Goal: Information Seeking & Learning: Learn about a topic

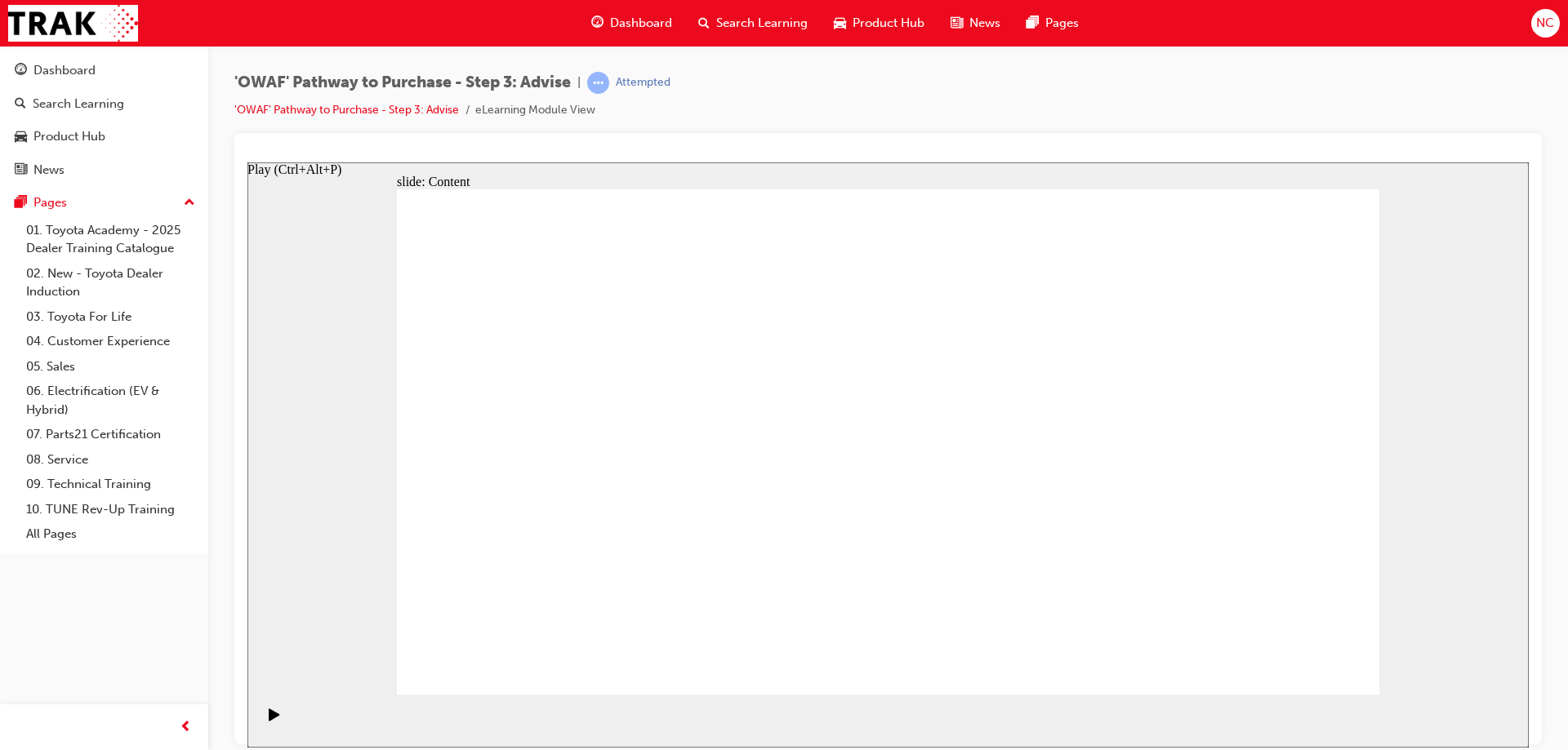
click at [269, 721] on icon "Play (Ctrl+Alt+P)" at bounding box center [274, 714] width 11 height 13
click at [274, 720] on div "Pause (Ctrl+Alt+P)" at bounding box center [274, 721] width 28 height 28
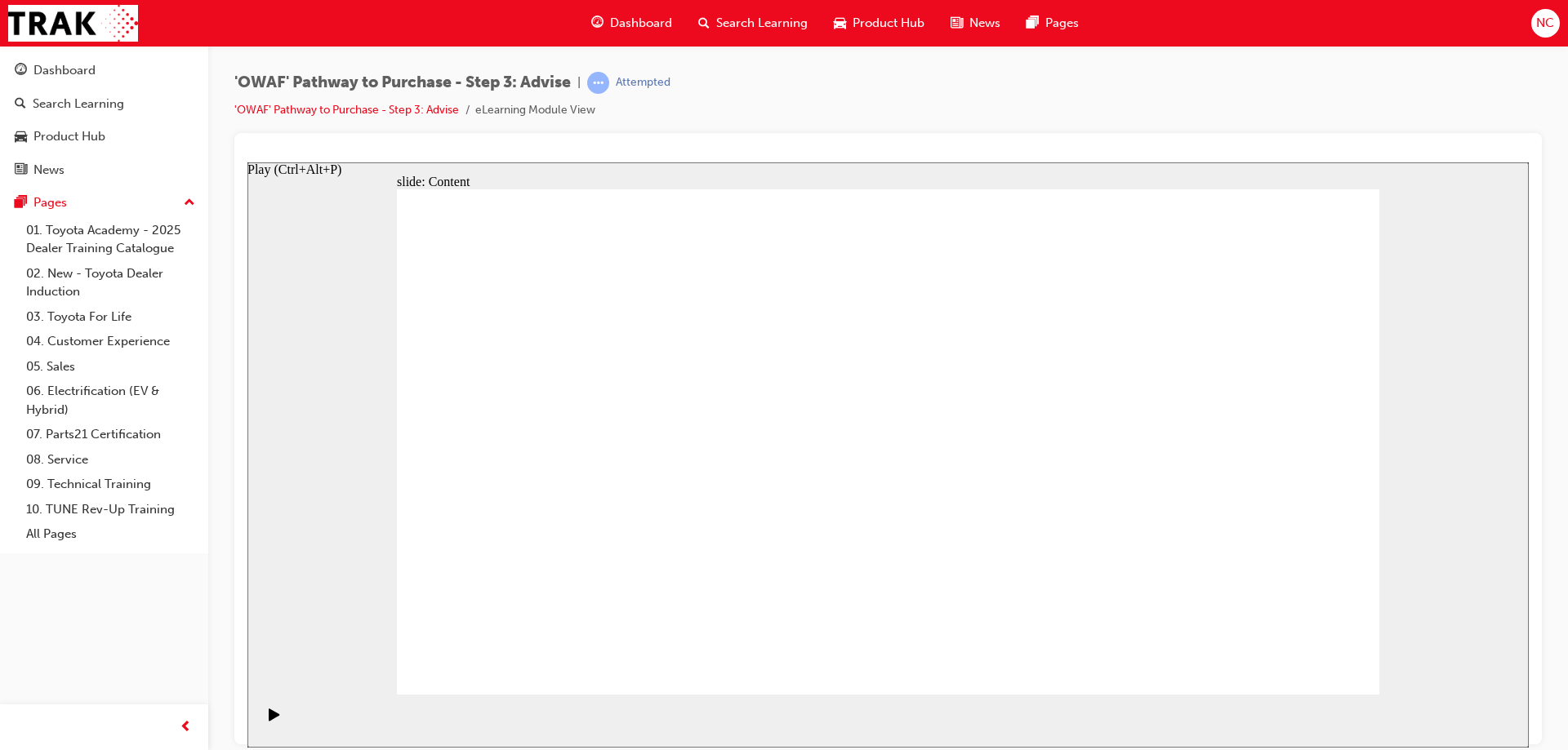
click at [271, 713] on icon "Play (Ctrl+Alt+P)" at bounding box center [274, 714] width 12 height 13
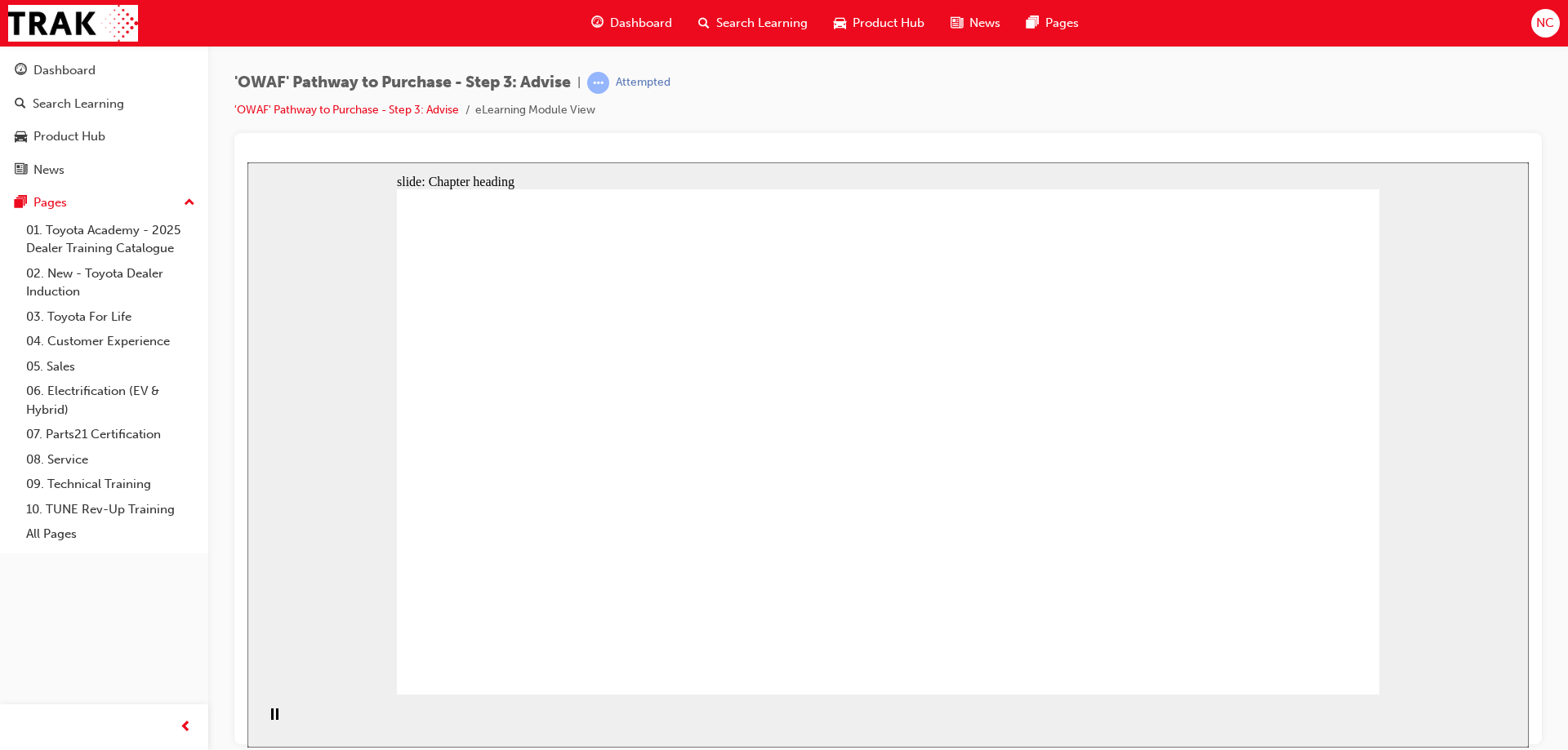
click at [269, 716] on icon "Play (Ctrl+Alt+P)" at bounding box center [274, 714] width 11 height 13
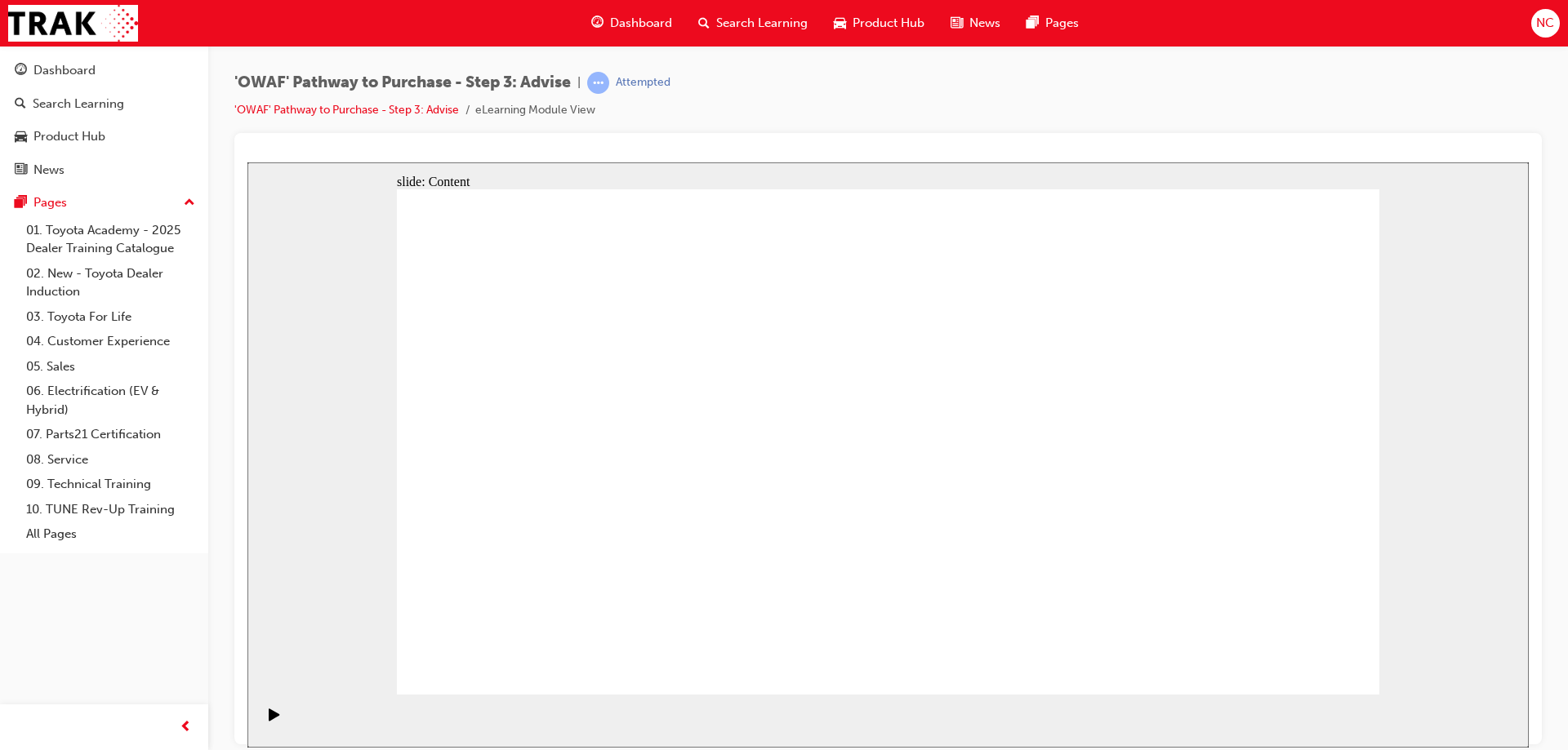
drag, startPoint x: 1059, startPoint y: 518, endPoint x: 1057, endPoint y: 527, distance: 9.2
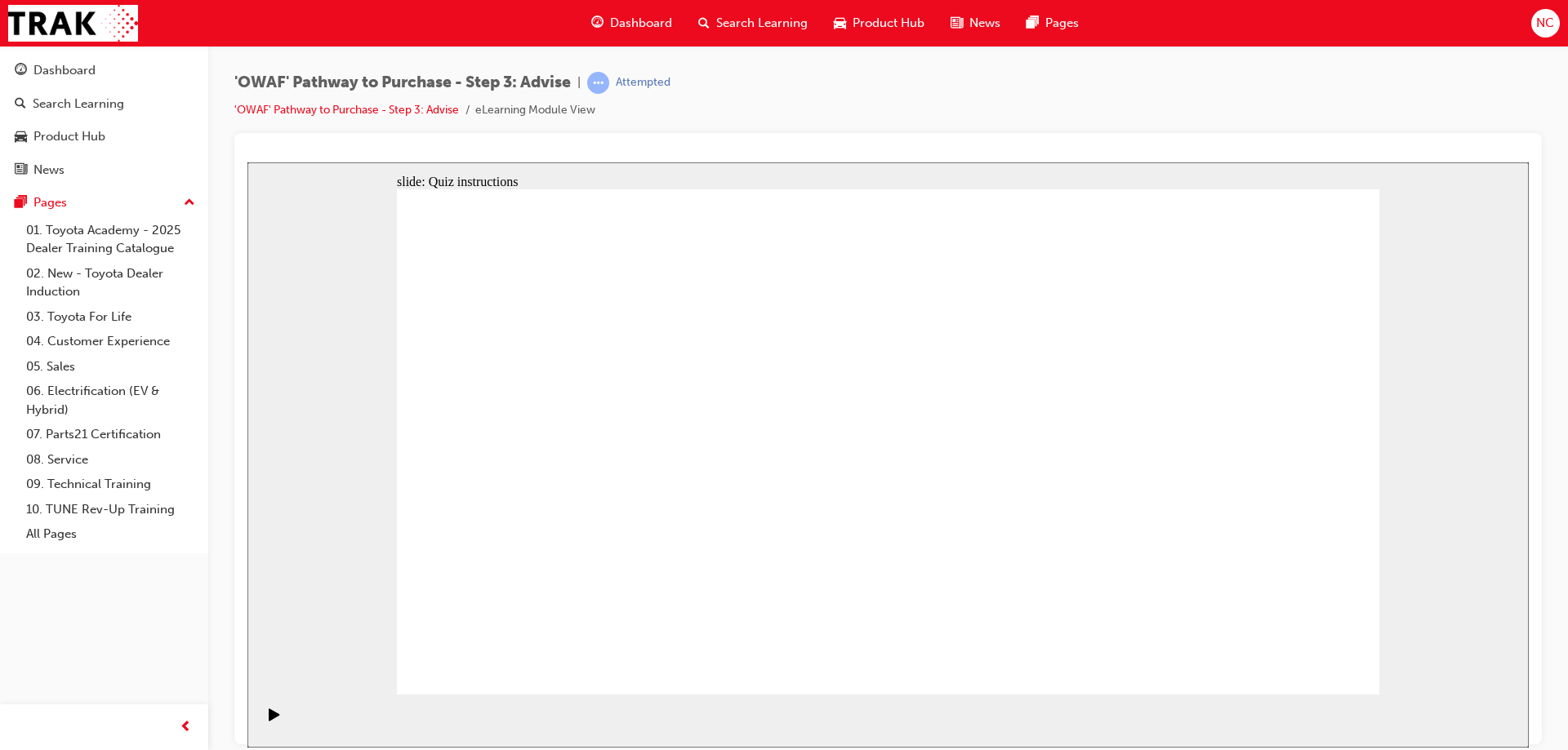
drag, startPoint x: 1231, startPoint y: 603, endPoint x: 629, endPoint y: 462, distance: 618.3
drag, startPoint x: 965, startPoint y: 604, endPoint x: 672, endPoint y: 397, distance: 358.7
drag, startPoint x: 586, startPoint y: 611, endPoint x: 577, endPoint y: 537, distance: 74.5
drag, startPoint x: 1348, startPoint y: 662, endPoint x: 1304, endPoint y: 656, distance: 44.4
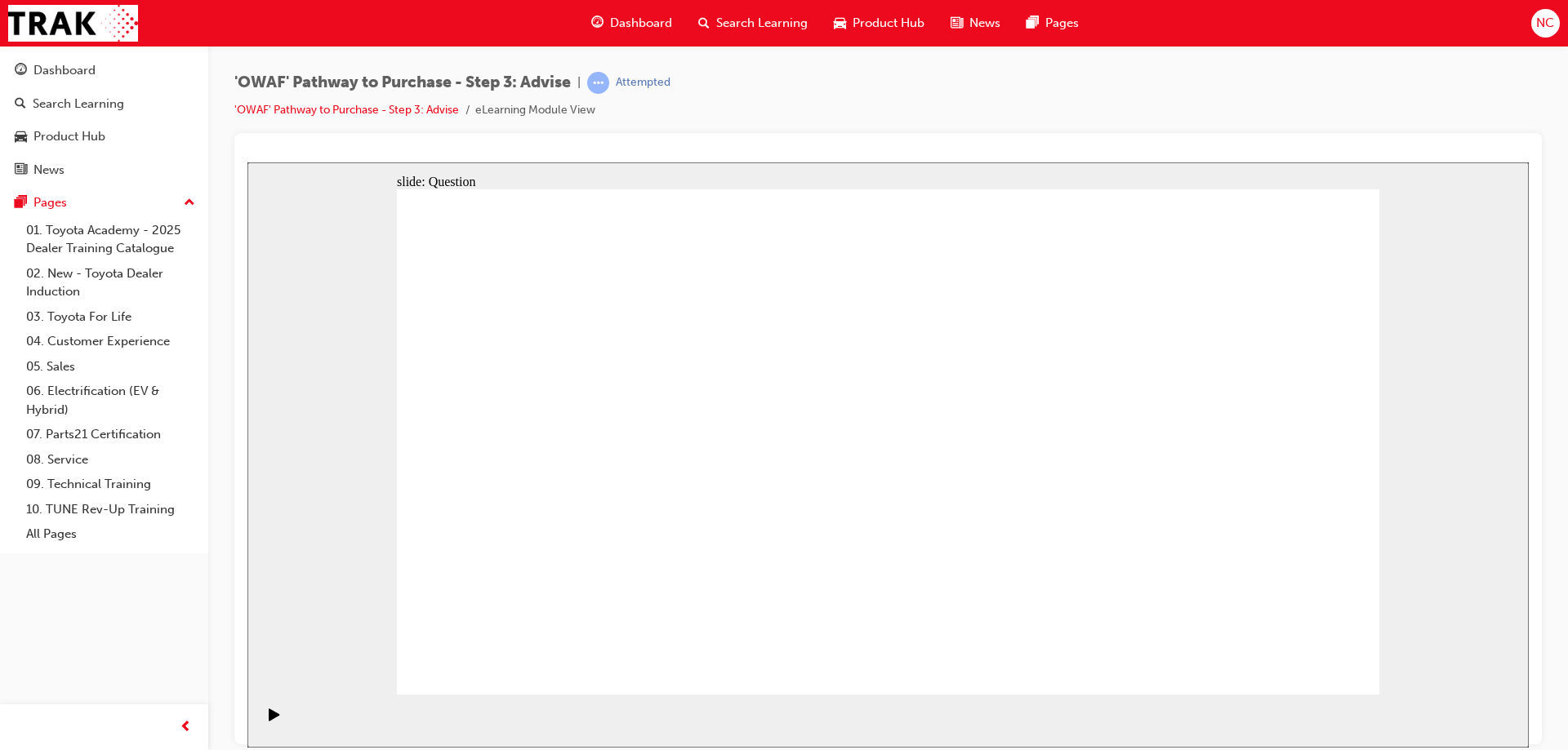
drag, startPoint x: 703, startPoint y: 600, endPoint x: 808, endPoint y: 392, distance: 233.0
drag, startPoint x: 883, startPoint y: 598, endPoint x: 608, endPoint y: 441, distance: 316.7
drag, startPoint x: 1058, startPoint y: 549, endPoint x: 1040, endPoint y: 442, distance: 108.5
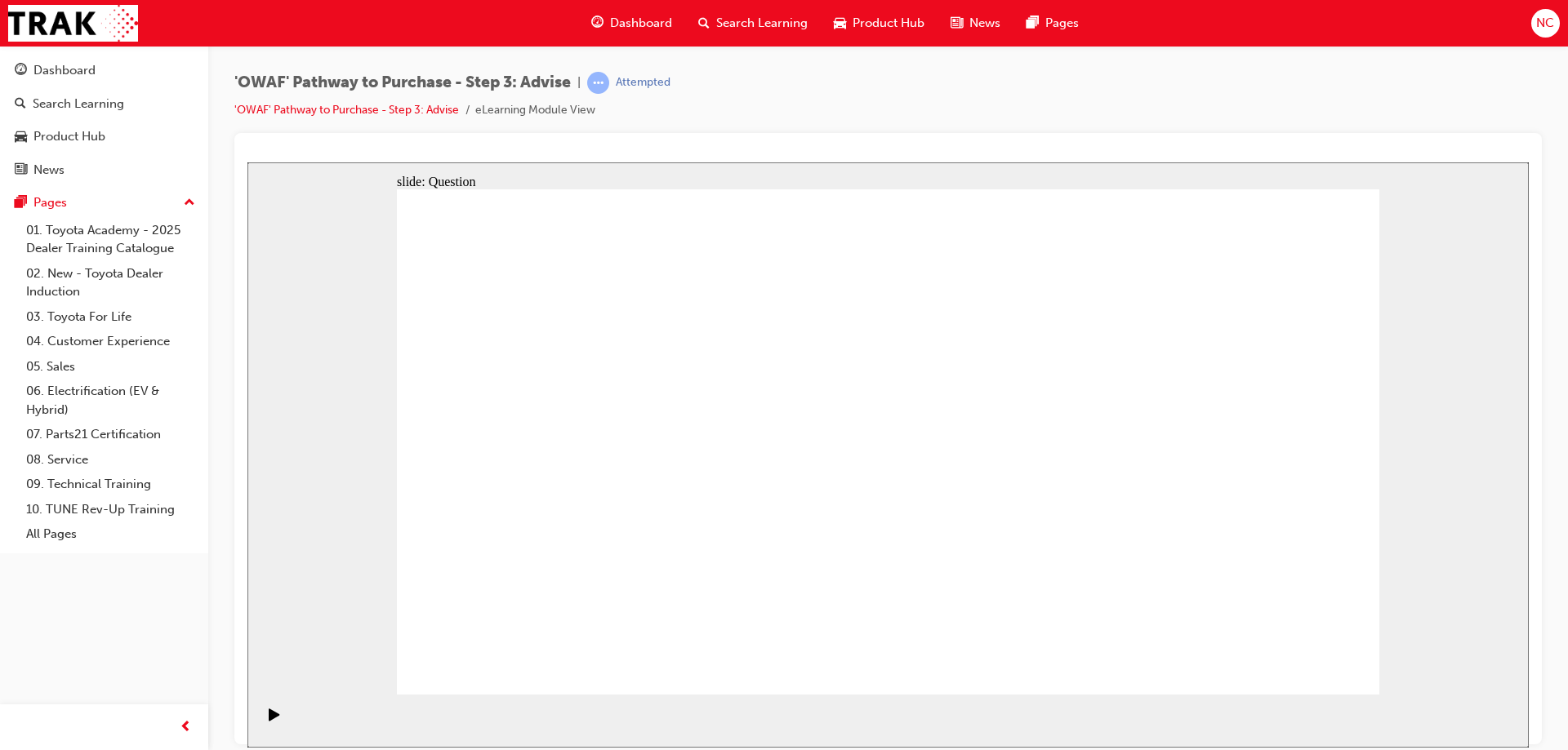
drag, startPoint x: 1250, startPoint y: 469, endPoint x: 960, endPoint y: 443, distance: 291.2
drag, startPoint x: 1200, startPoint y: 471, endPoint x: 584, endPoint y: 503, distance: 616.8
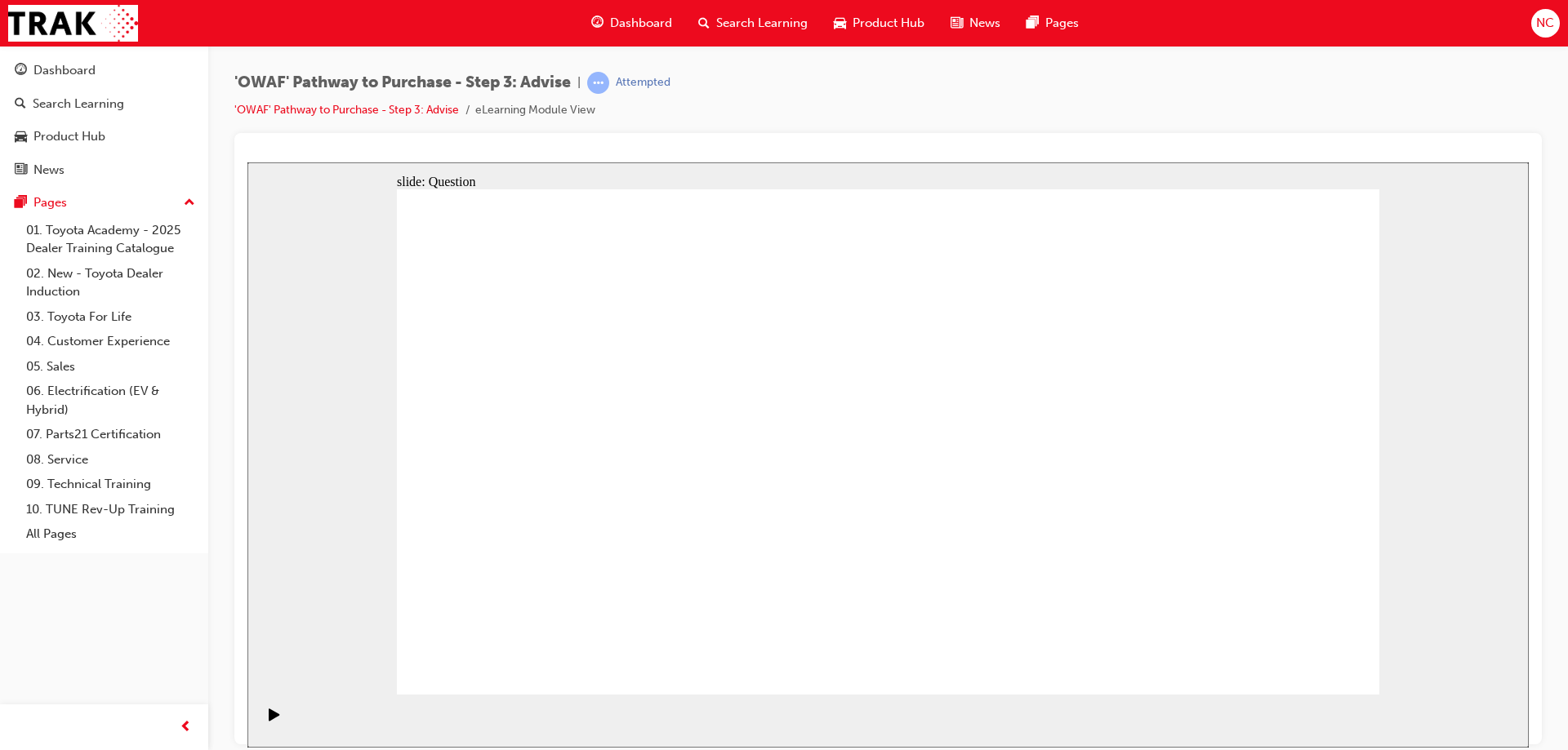
drag, startPoint x: 1197, startPoint y: 472, endPoint x: 582, endPoint y: 458, distance: 615.2
drag, startPoint x: 1207, startPoint y: 468, endPoint x: 917, endPoint y: 440, distance: 291.3
drag, startPoint x: 1217, startPoint y: 468, endPoint x: 930, endPoint y: 465, distance: 287.0
drag, startPoint x: 1207, startPoint y: 462, endPoint x: 561, endPoint y: 452, distance: 646.1
drag, startPoint x: 1214, startPoint y: 485, endPoint x: 604, endPoint y: 463, distance: 610.4
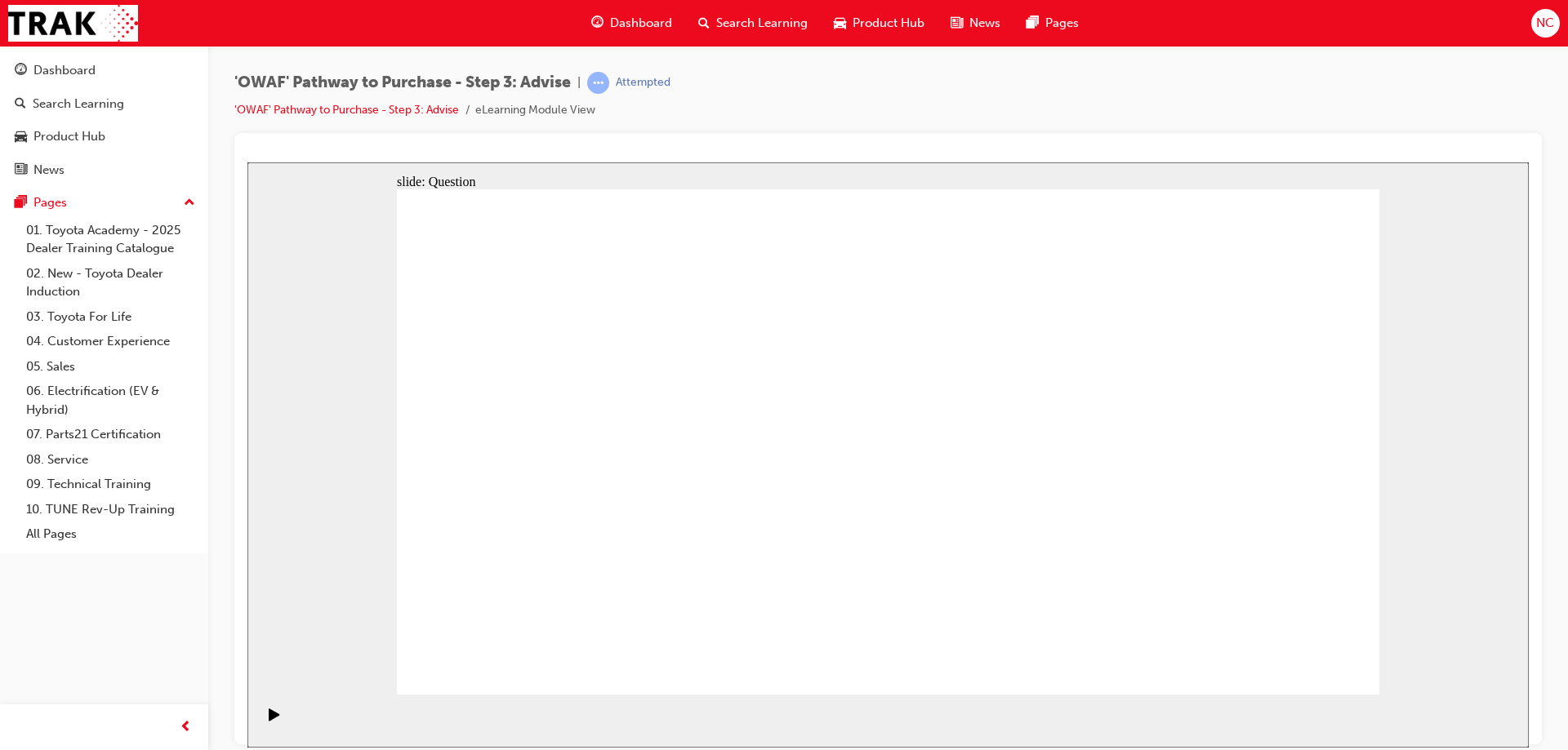
drag, startPoint x: 1180, startPoint y: 490, endPoint x: 534, endPoint y: 476, distance: 646.2
drag, startPoint x: 1241, startPoint y: 483, endPoint x: 929, endPoint y: 476, distance: 312.1
drag, startPoint x: 1207, startPoint y: 496, endPoint x: 599, endPoint y: 491, distance: 608.0
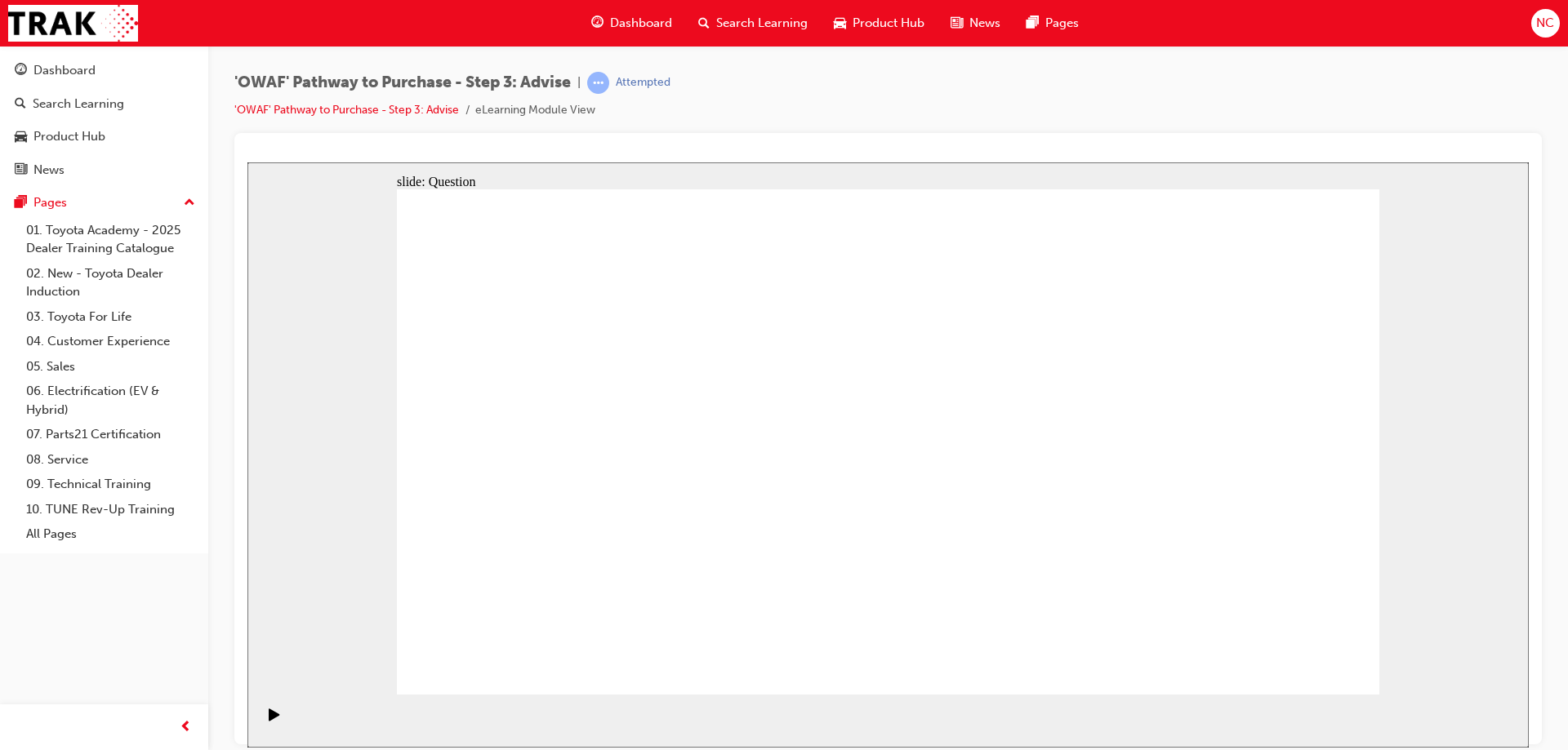
drag, startPoint x: 1237, startPoint y: 484, endPoint x: 650, endPoint y: 476, distance: 587.1
drag, startPoint x: 1226, startPoint y: 479, endPoint x: 620, endPoint y: 469, distance: 606.1
drag, startPoint x: 1183, startPoint y: 459, endPoint x: 873, endPoint y: 451, distance: 310.1
drag, startPoint x: 1218, startPoint y: 455, endPoint x: 599, endPoint y: 439, distance: 619.2
drag, startPoint x: 1207, startPoint y: 454, endPoint x: 627, endPoint y: 446, distance: 580.1
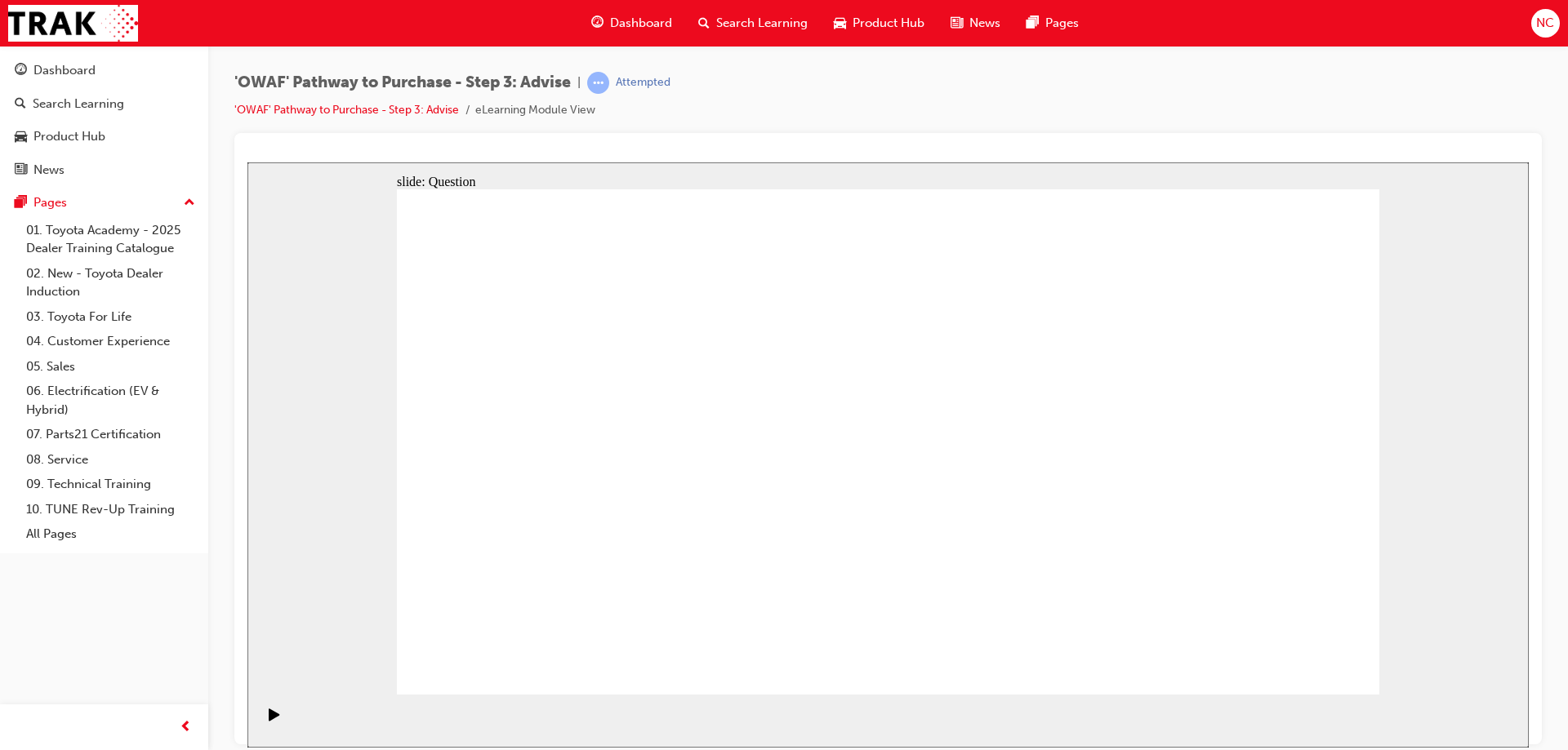
drag, startPoint x: 1186, startPoint y: 454, endPoint x: 561, endPoint y: 439, distance: 625.2
drag, startPoint x: 556, startPoint y: 383, endPoint x: 1083, endPoint y: 439, distance: 530.0
drag, startPoint x: 563, startPoint y: 463, endPoint x: 951, endPoint y: 476, distance: 388.2
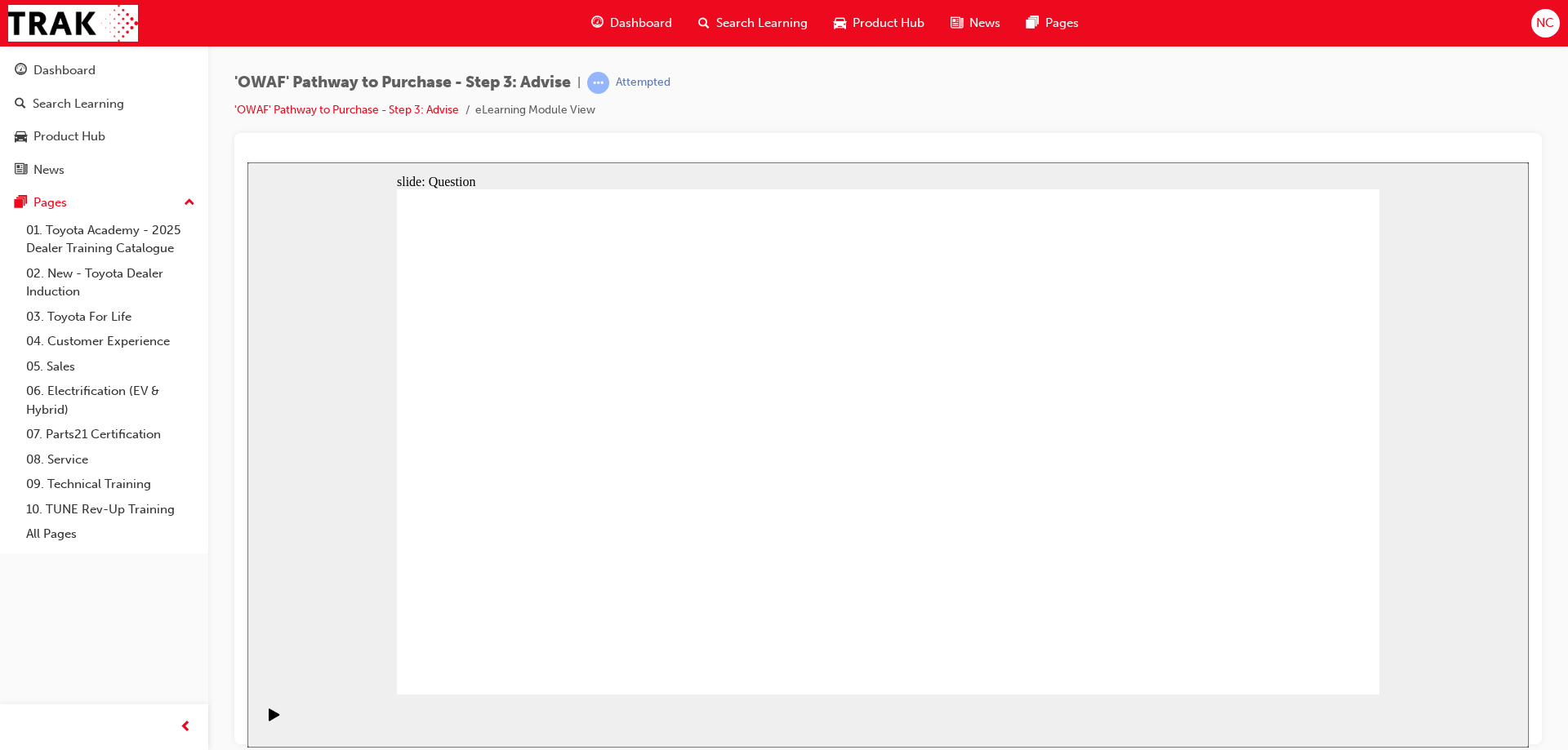
drag, startPoint x: 706, startPoint y: 545, endPoint x: 974, endPoint y: 483, distance: 275.1
drag, startPoint x: 554, startPoint y: 537, endPoint x: 1136, endPoint y: 468, distance: 586.1
drag, startPoint x: 676, startPoint y: 468, endPoint x: 1043, endPoint y: 453, distance: 367.3
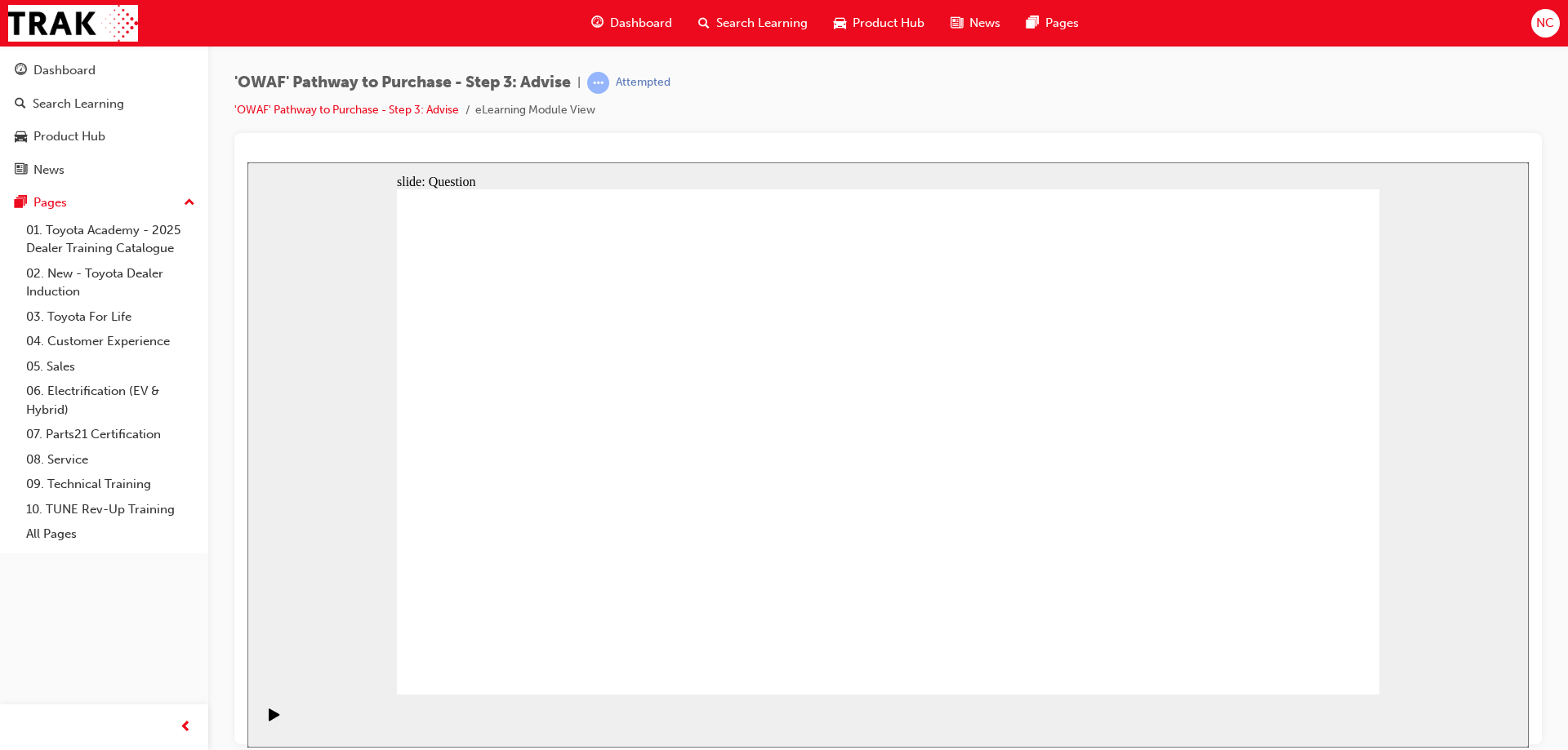
drag, startPoint x: 994, startPoint y: 374, endPoint x: 598, endPoint y: 569, distance: 441.4
drag, startPoint x: 1183, startPoint y: 381, endPoint x: 985, endPoint y: 573, distance: 275.8
drag, startPoint x: 586, startPoint y: 384, endPoint x: 879, endPoint y: 579, distance: 352.0
drag, startPoint x: 1100, startPoint y: 381, endPoint x: 712, endPoint y: 576, distance: 434.2
drag, startPoint x: 1285, startPoint y: 379, endPoint x: 801, endPoint y: 571, distance: 520.7
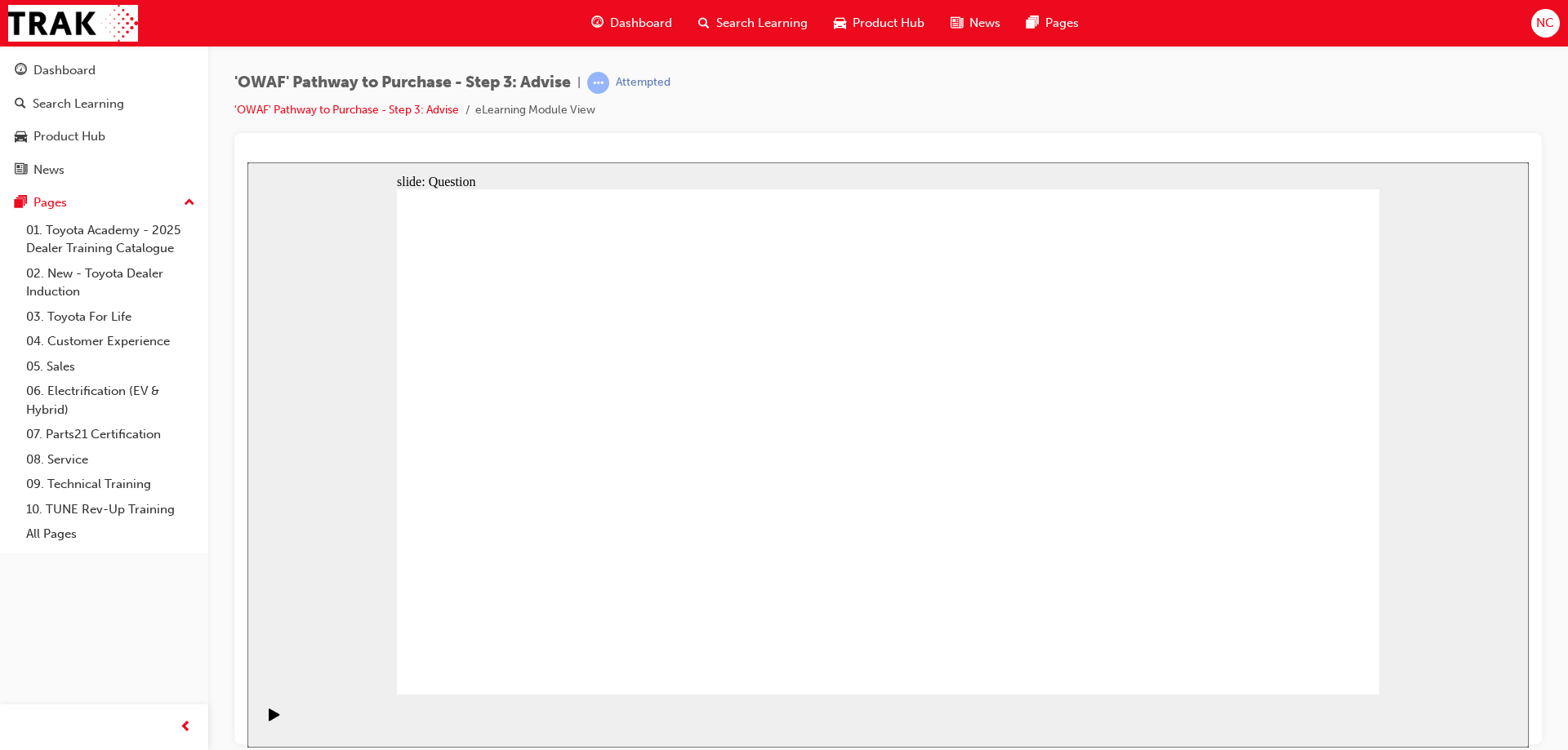
drag, startPoint x: 504, startPoint y: 391, endPoint x: 1083, endPoint y: 583, distance: 610.0
drag, startPoint x: 886, startPoint y: 407, endPoint x: 505, endPoint y: 580, distance: 418.4
drag, startPoint x: 695, startPoint y: 379, endPoint x: 1277, endPoint y: 571, distance: 612.9
drag, startPoint x: 785, startPoint y: 388, endPoint x: 1173, endPoint y: 581, distance: 433.4
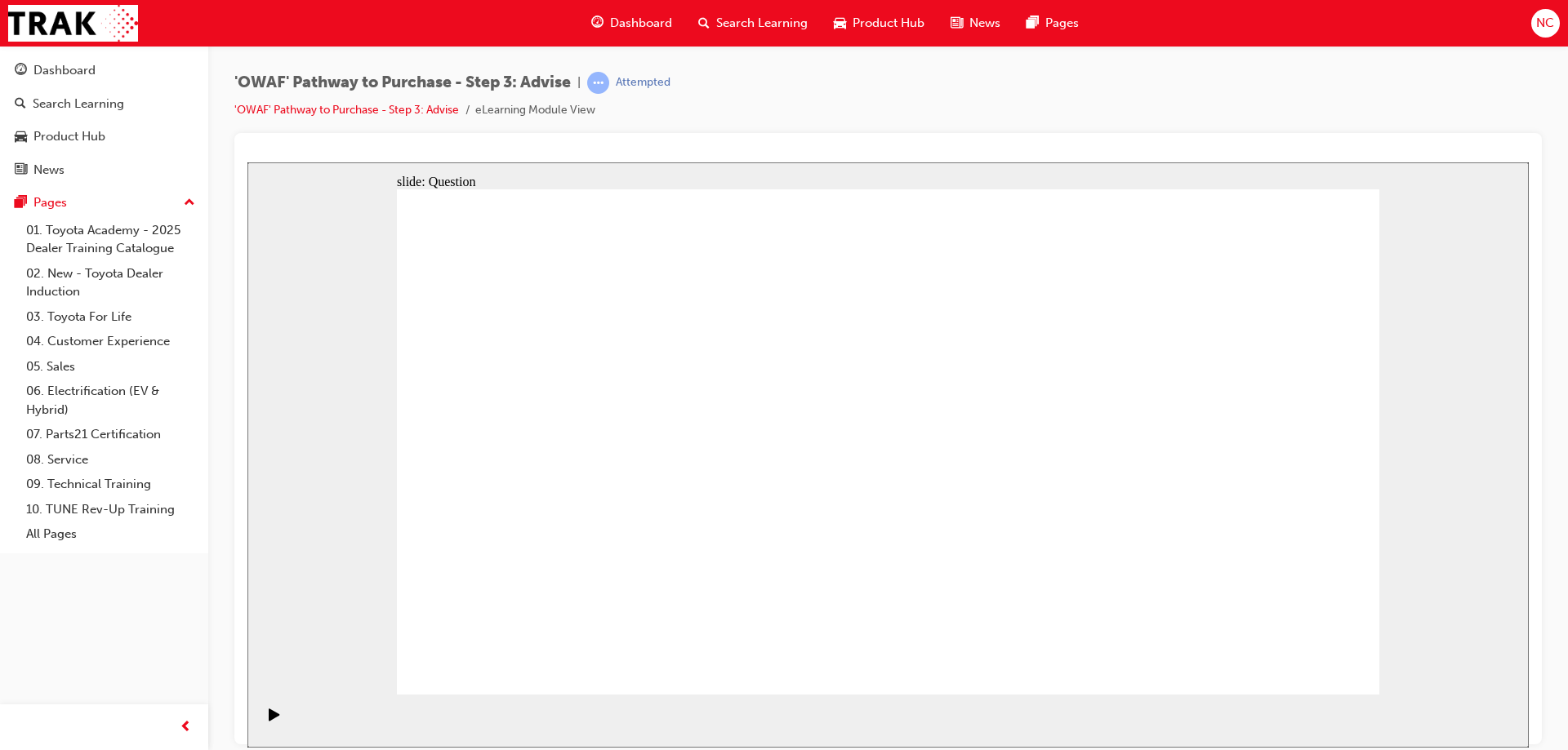
click at [75, 74] on div "Dashboard" at bounding box center [63, 71] width 62 height 19
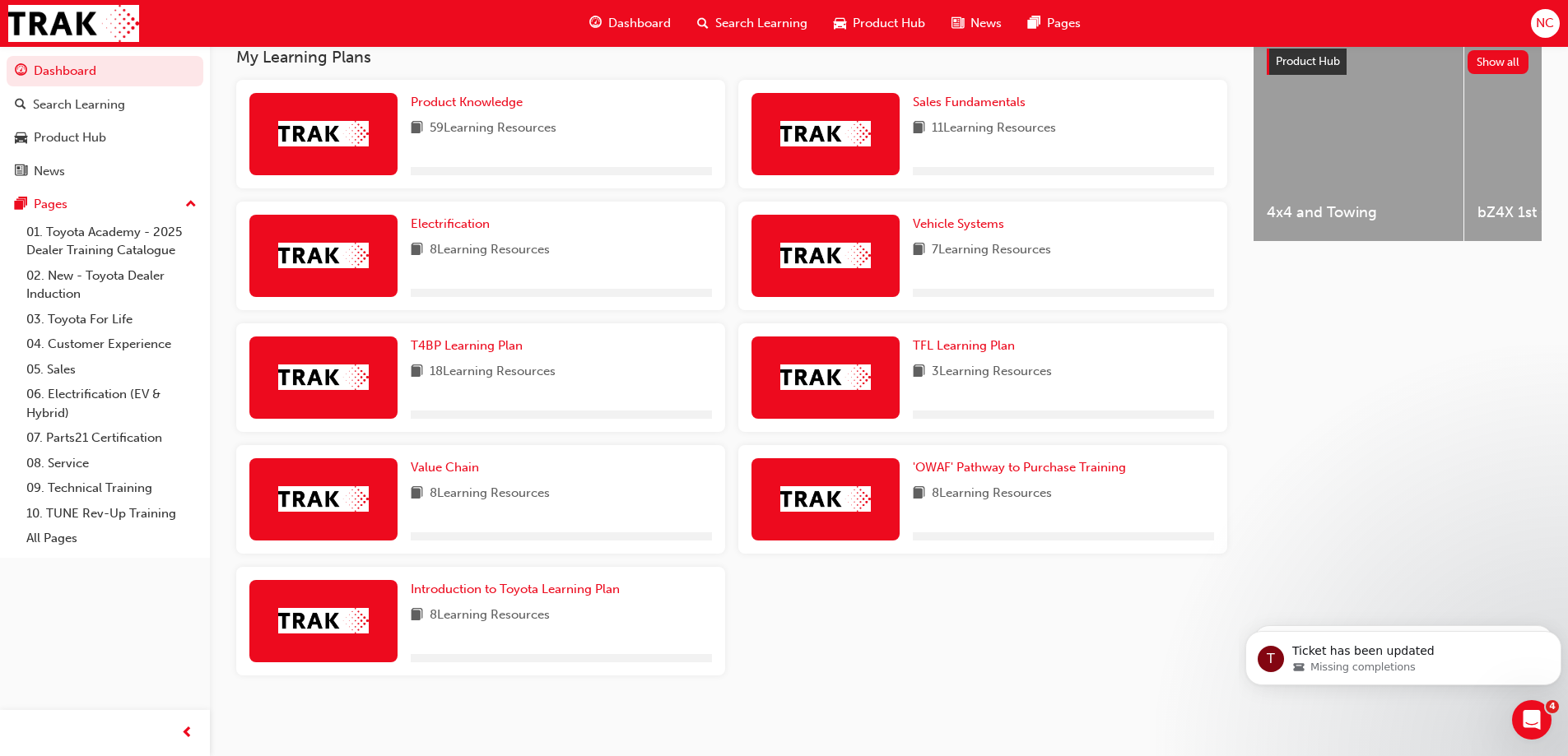
scroll to position [665, 0]
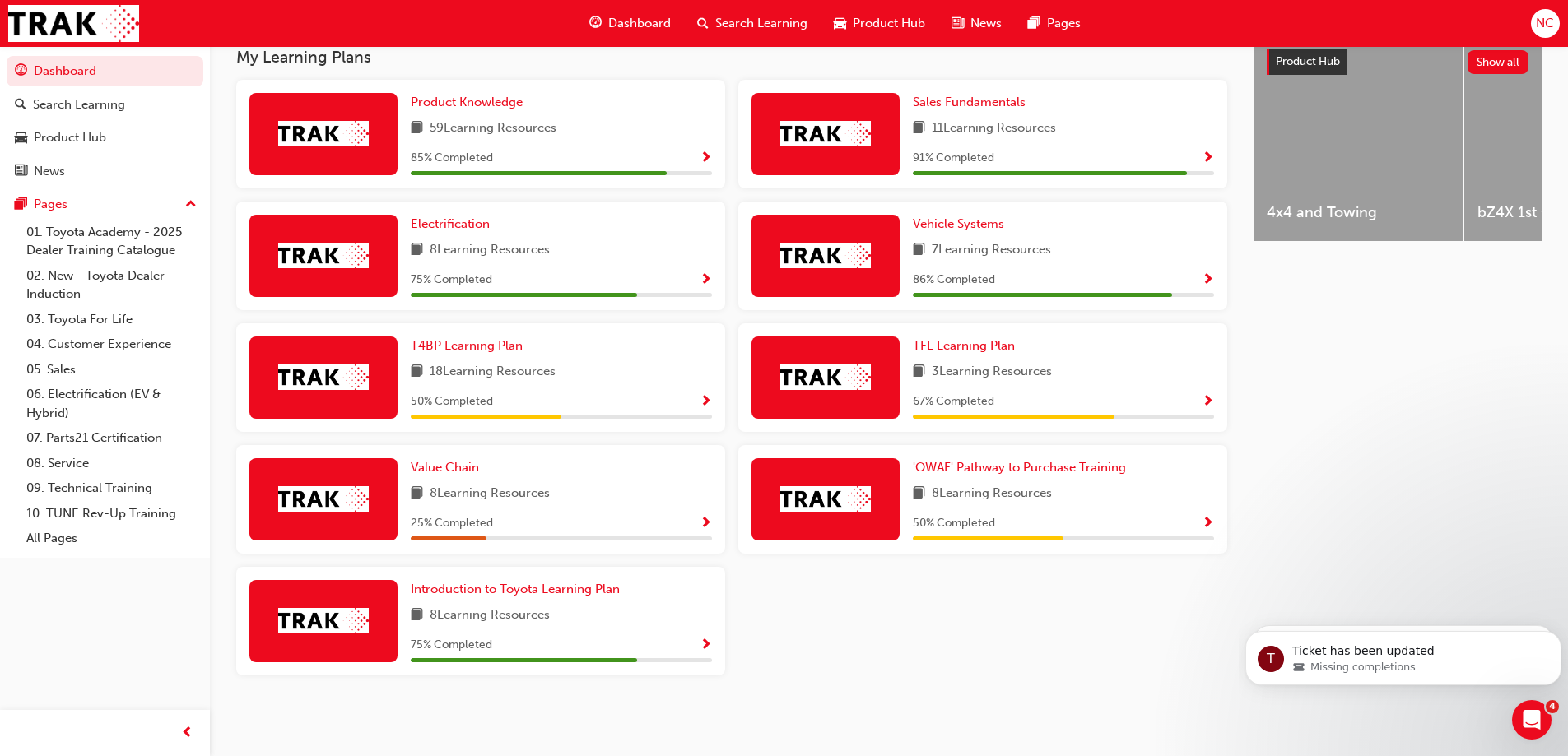
click at [1208, 524] on span "Show Progress" at bounding box center [1208, 524] width 13 height 14
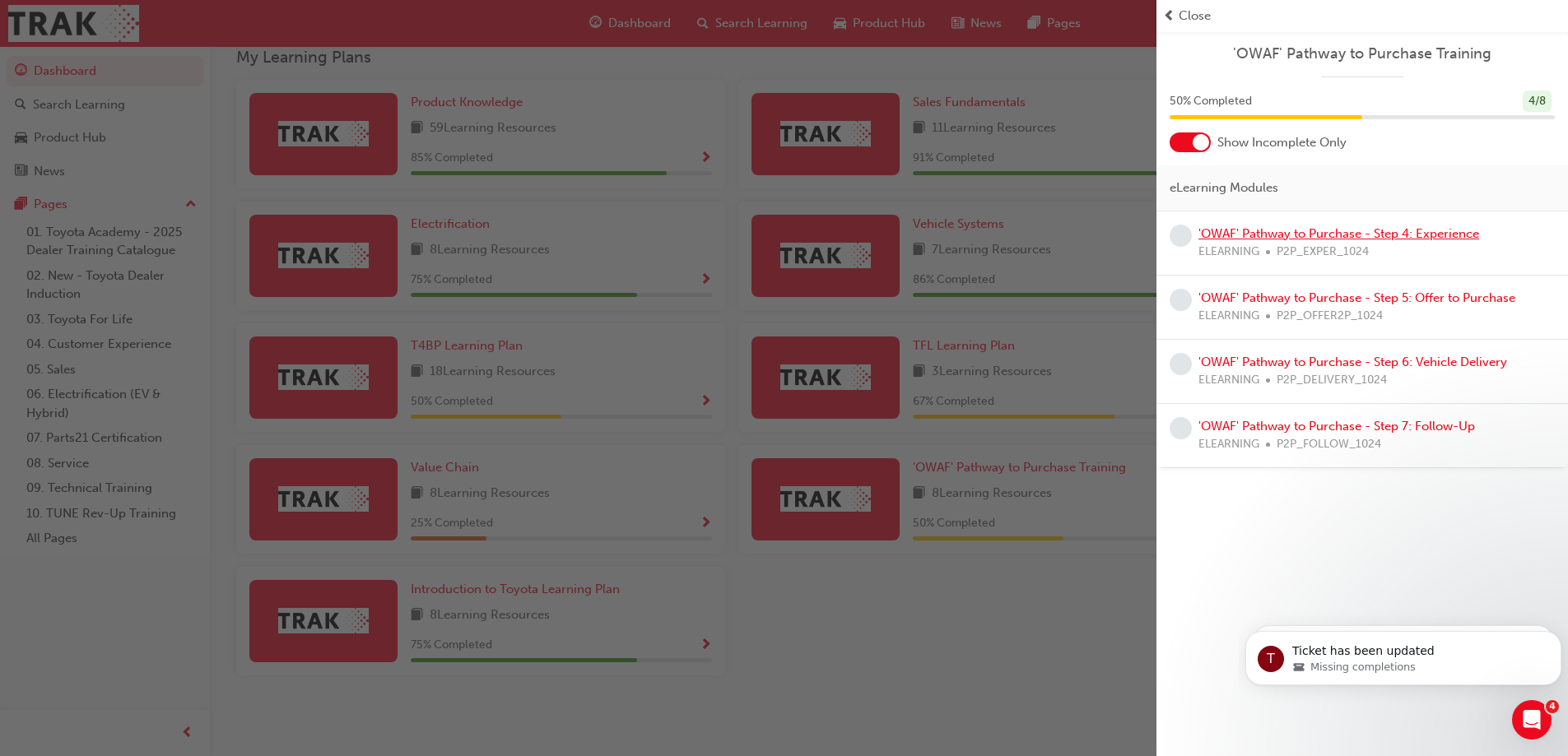
click at [1327, 233] on link "'OWAF' Pathway to Purchase - Step 4: Experience" at bounding box center [1338, 233] width 280 height 14
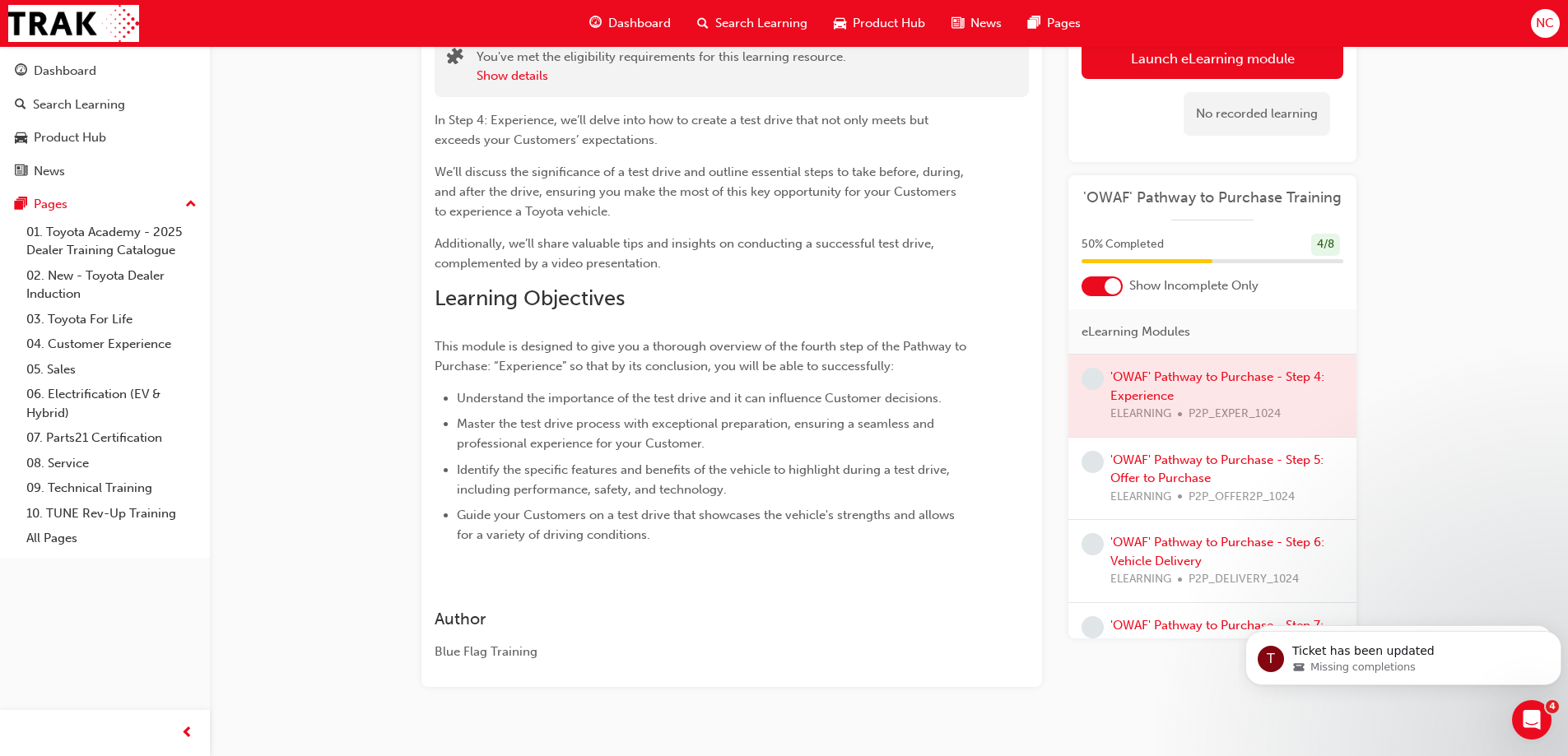
scroll to position [150, 0]
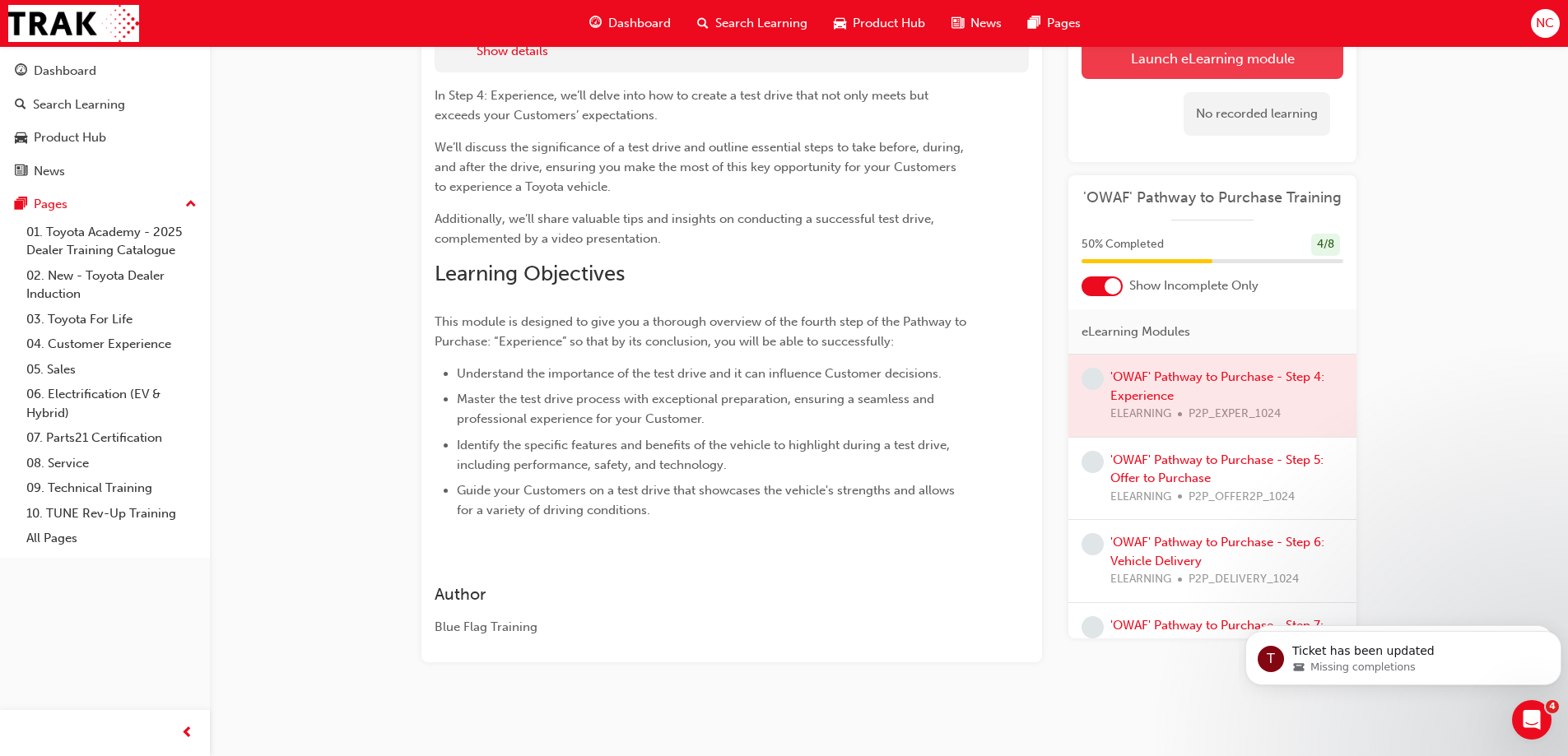
click at [1208, 50] on link "Launch eLearning module" at bounding box center [1212, 59] width 261 height 41
